Goal: Information Seeking & Learning: Learn about a topic

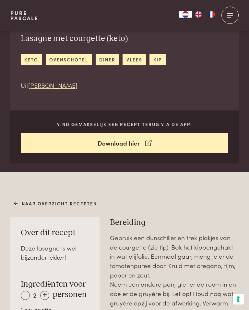
scroll to position [175, 0]
click at [57, 202] on link "Naar overzicht recepten" at bounding box center [55, 203] width 83 height 7
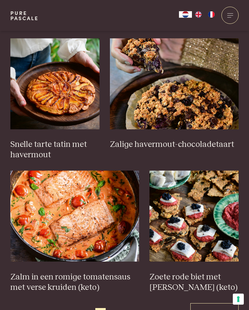
scroll to position [815, 0]
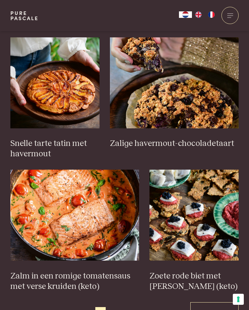
click at [114, 307] on span "2" at bounding box center [112, 312] width 10 height 10
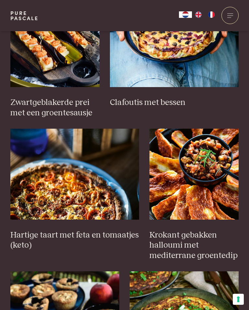
scroll to position [445, 0]
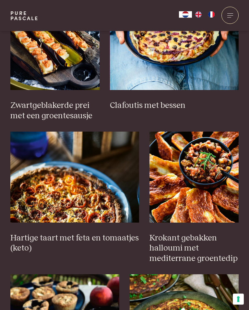
click at [195, 176] on img at bounding box center [194, 177] width 89 height 91
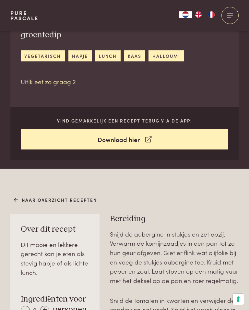
scroll to position [189, 0]
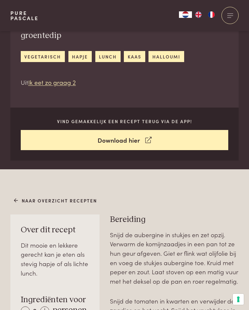
click at [57, 197] on link "Naar overzicht recepten" at bounding box center [55, 200] width 83 height 7
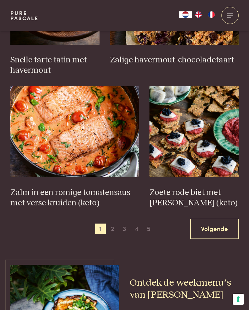
scroll to position [896, 0]
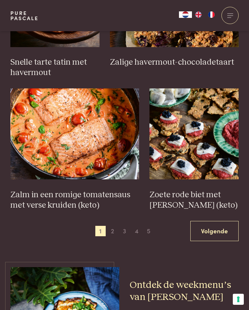
click at [115, 226] on span "2" at bounding box center [112, 231] width 10 height 10
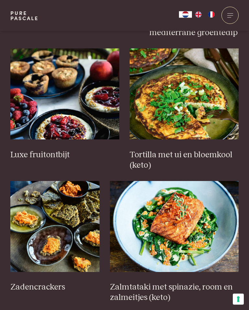
scroll to position [671, 0]
click at [68, 229] on img at bounding box center [54, 226] width 89 height 91
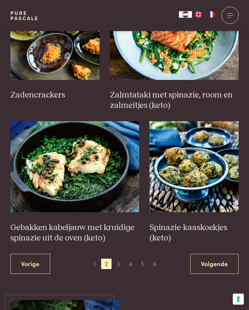
scroll to position [863, 0]
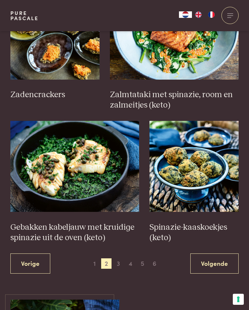
click at [213, 255] on link "Volgende" at bounding box center [215, 263] width 48 height 20
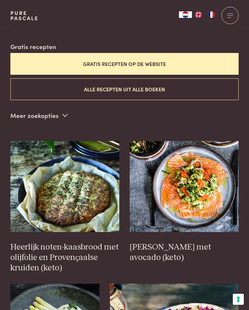
scroll to position [178, 0]
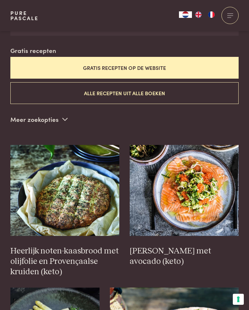
click at [207, 189] on img at bounding box center [184, 190] width 109 height 91
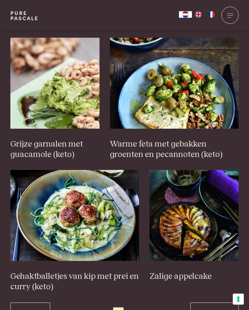
scroll to position [866, 0]
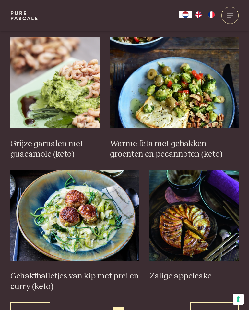
click at [212, 302] on link "Volgende" at bounding box center [215, 312] width 48 height 20
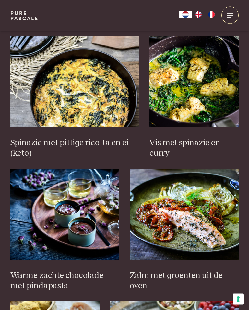
scroll to position [561, 0]
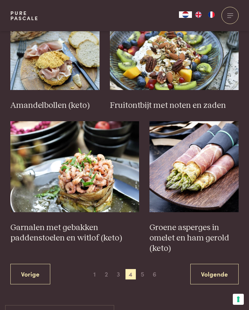
click at [216, 270] on link "Volgende" at bounding box center [215, 274] width 48 height 20
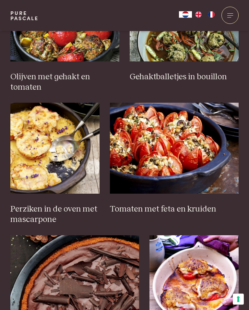
scroll to position [760, 0]
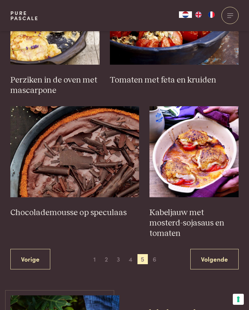
click at [222, 249] on link "Volgende" at bounding box center [215, 259] width 48 height 20
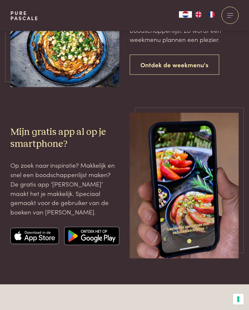
scroll to position [578, 0]
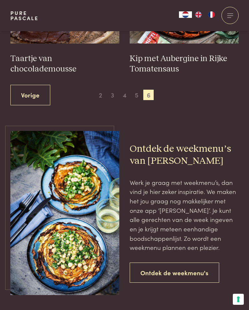
scroll to position [731, 0]
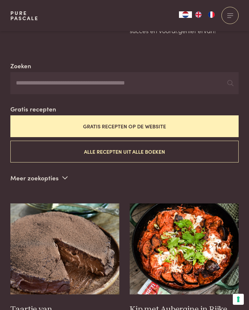
scroll to position [722, 0]
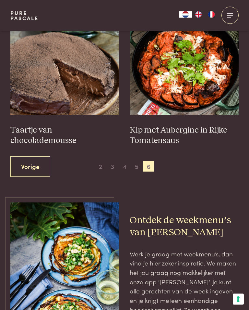
scroll to position [297, 0]
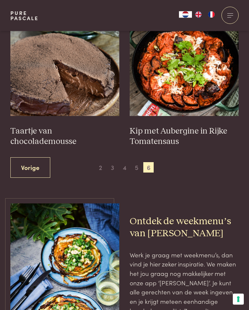
click at [125, 167] on span "4" at bounding box center [125, 167] width 10 height 10
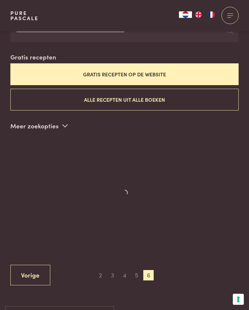
scroll to position [169, 0]
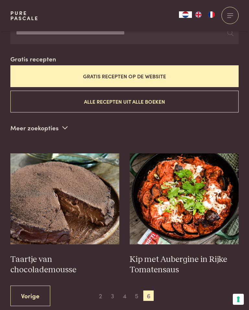
click at [33, 291] on link "Vorige" at bounding box center [30, 295] width 40 height 20
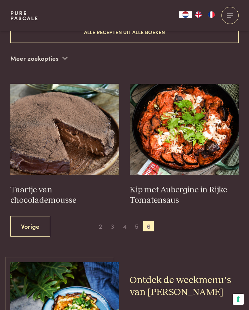
click at [33, 223] on link "Vorige" at bounding box center [30, 226] width 40 height 20
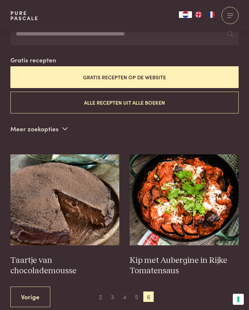
scroll to position [164, 0]
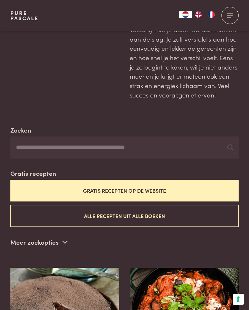
click at [167, 190] on button "Gratis recepten op de website" at bounding box center [124, 191] width 229 height 22
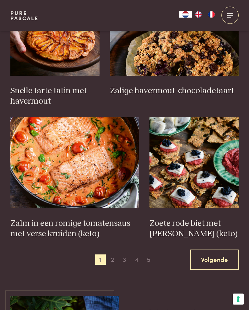
scroll to position [864, 0]
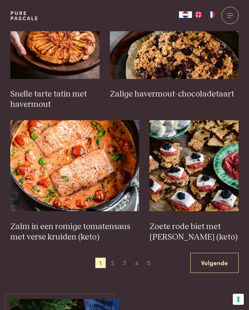
click at [117, 258] on span "2" at bounding box center [112, 263] width 10 height 10
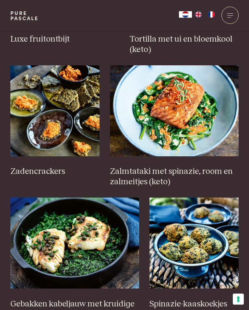
scroll to position [787, 0]
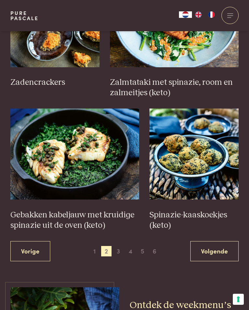
click at [218, 245] on link "Volgende" at bounding box center [215, 251] width 48 height 20
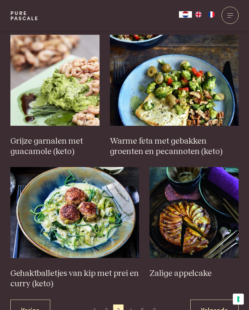
scroll to position [869, 0]
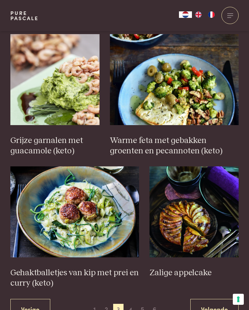
click at [221, 299] on link "Volgende" at bounding box center [215, 309] width 48 height 20
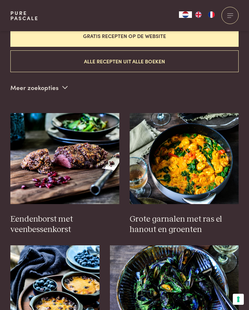
scroll to position [178, 0]
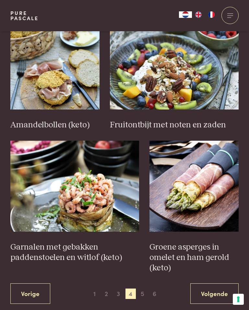
click at [220, 289] on link "Volgende" at bounding box center [215, 293] width 48 height 20
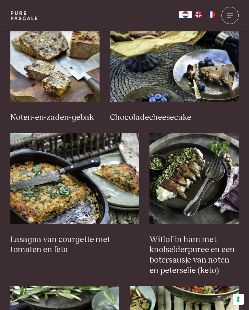
scroll to position [444, 0]
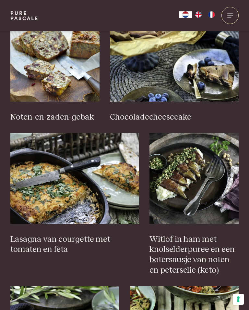
click at [73, 225] on link "Lasagna van courgette met tomaten en feta" at bounding box center [74, 194] width 129 height 122
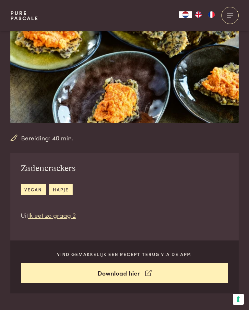
scroll to position [44, 0]
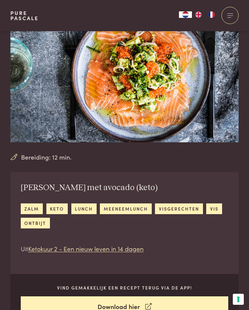
scroll to position [24, 0]
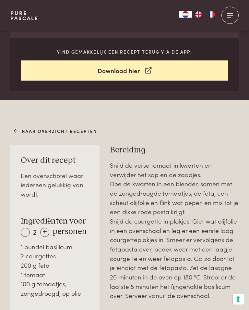
scroll to position [248, 0]
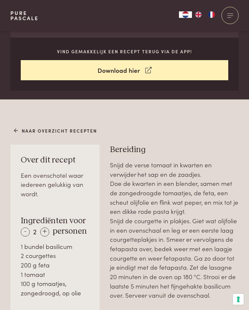
click at [47, 227] on div "+" at bounding box center [44, 231] width 9 height 9
click at [28, 227] on div "-" at bounding box center [25, 231] width 9 height 9
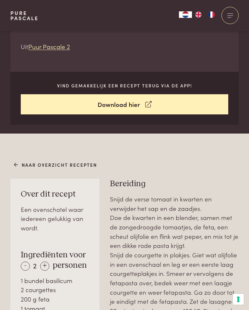
scroll to position [214, 0]
